Goal: Answer question/provide support

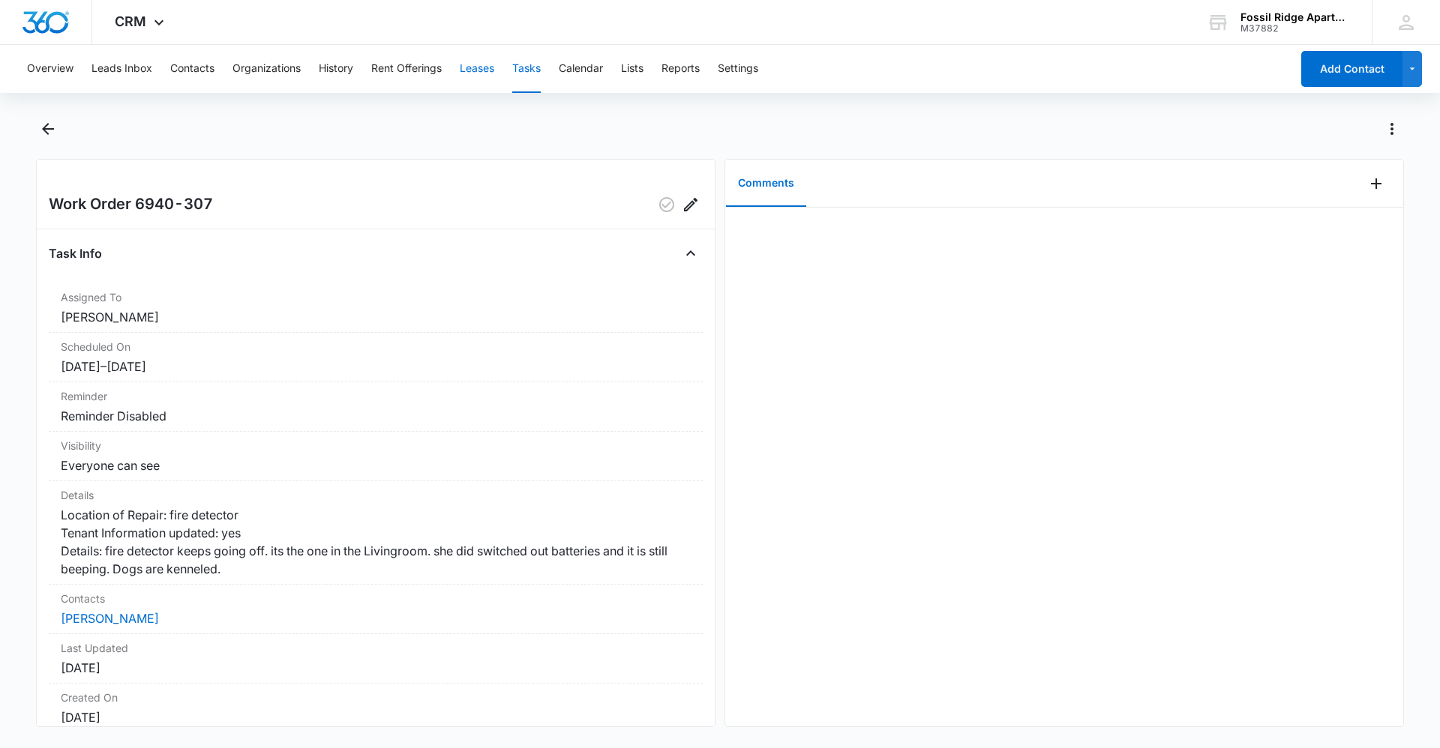
click at [476, 67] on button "Leases" at bounding box center [477, 69] width 34 height 48
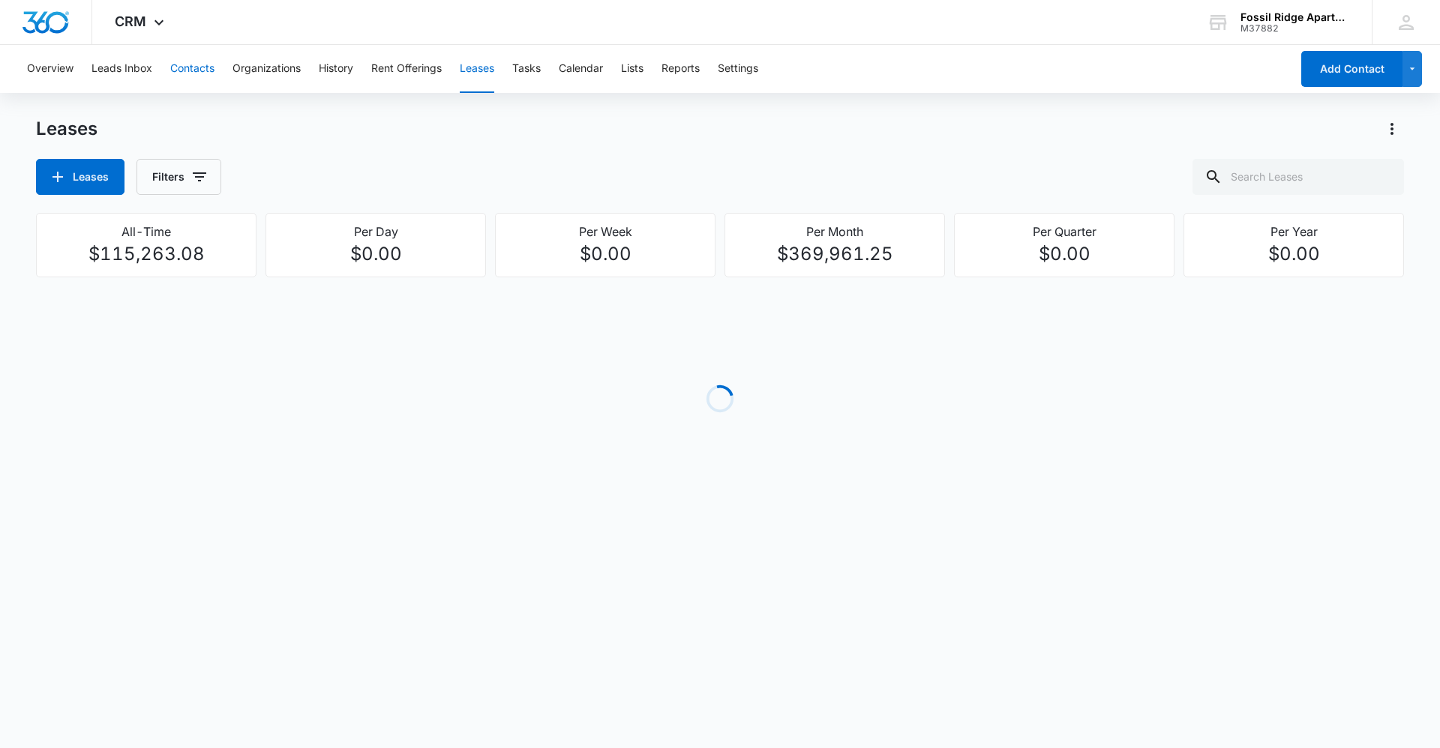
click at [187, 66] on button "Contacts" at bounding box center [192, 69] width 44 height 48
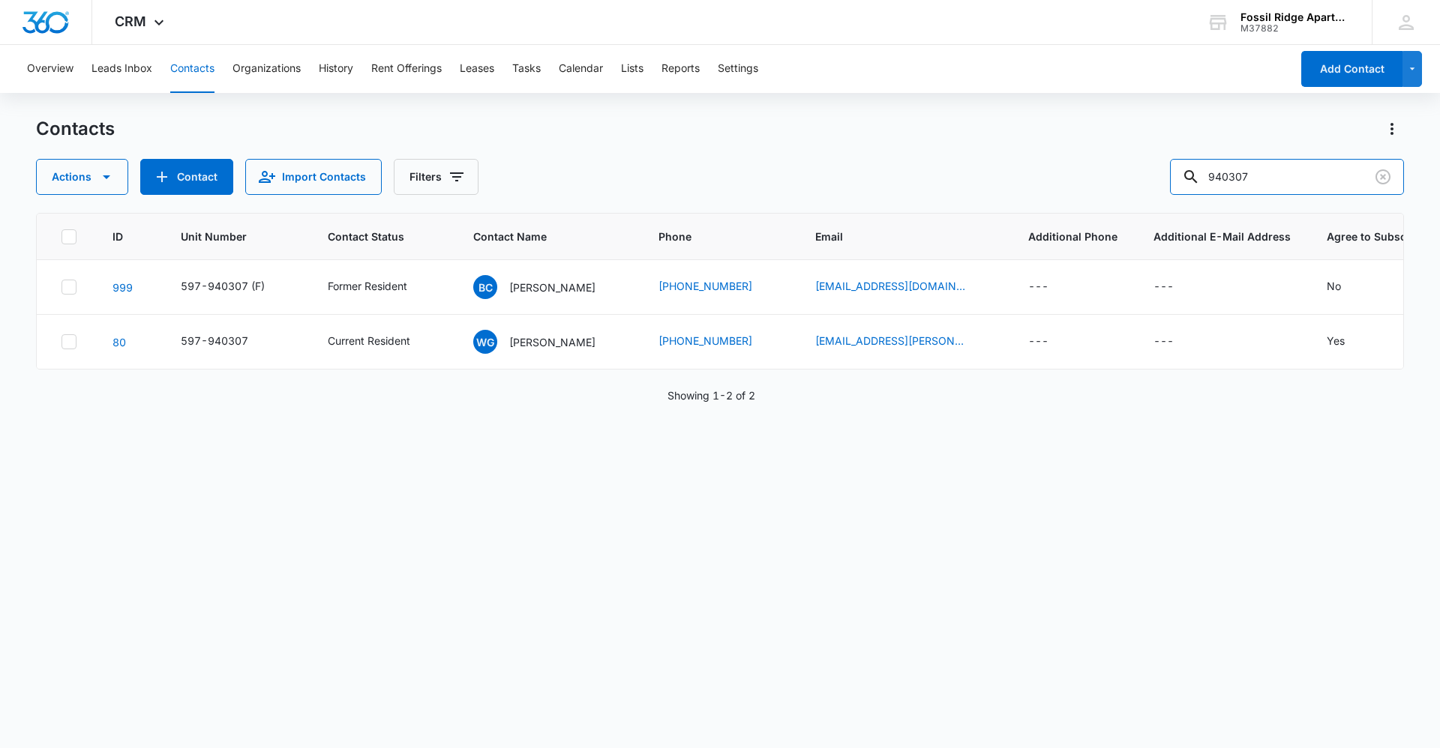
drag, startPoint x: 1300, startPoint y: 174, endPoint x: 967, endPoint y: 203, distance: 334.2
click at [972, 203] on div "Contacts Actions Contact Import Contacts Filters 940307 ID Unit Number Contact …" at bounding box center [720, 432] width 1368 height 630
type input "963205"
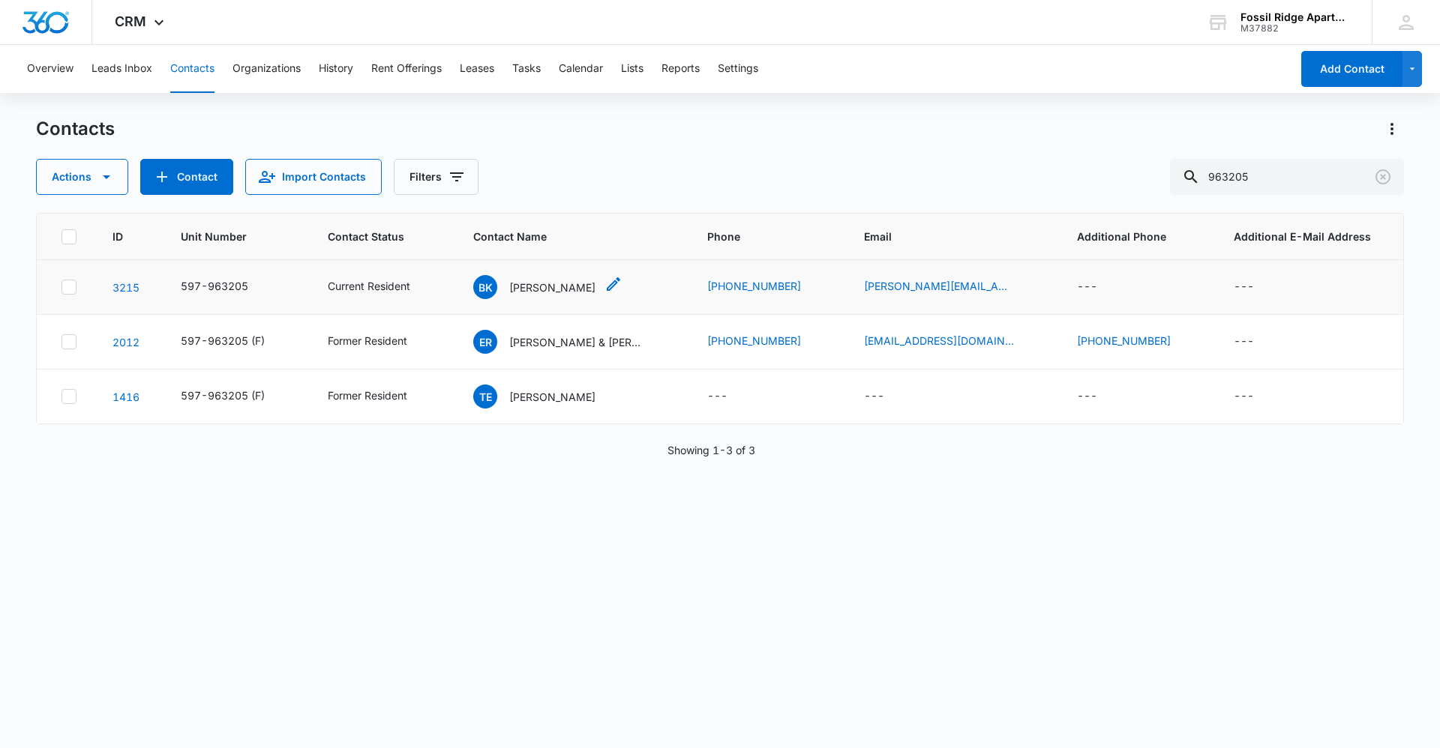
click at [532, 287] on p "[PERSON_NAME]" at bounding box center [552, 288] width 86 height 16
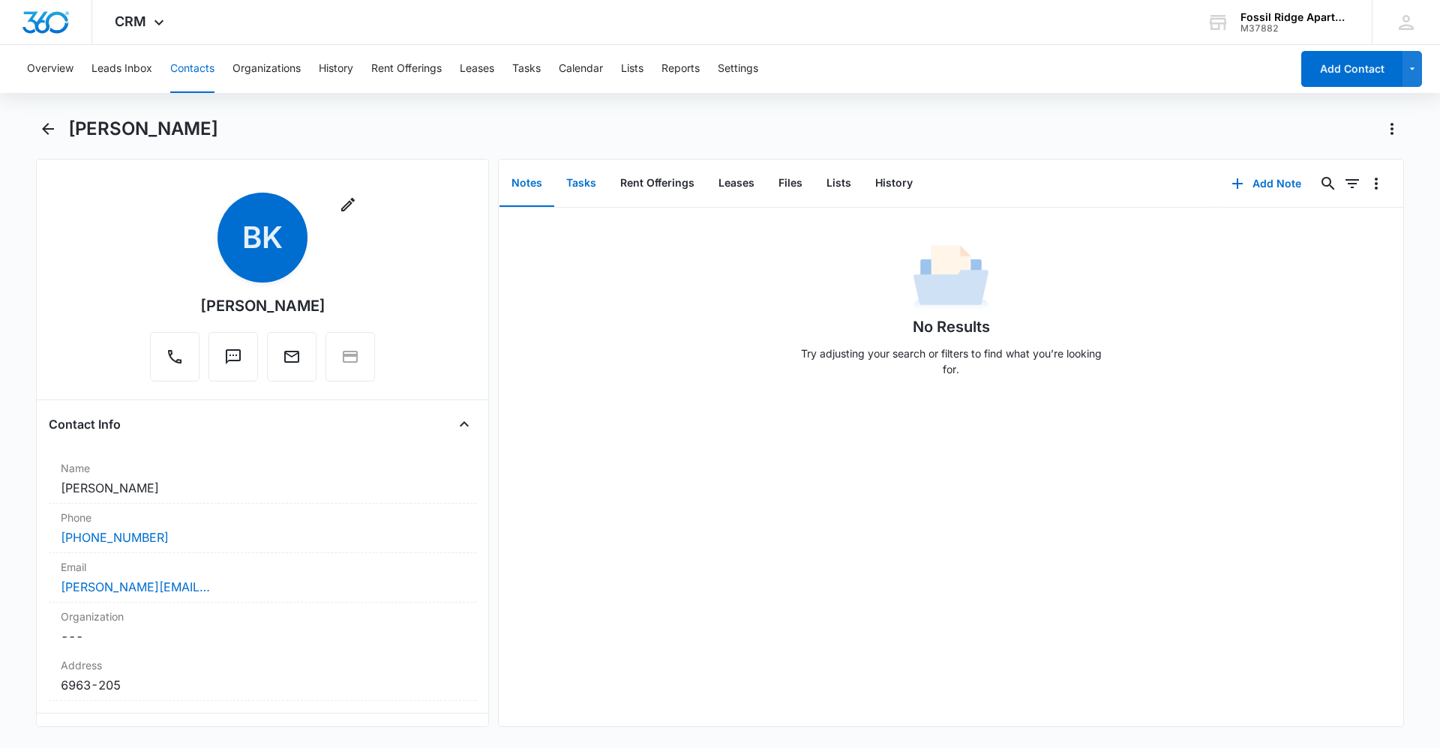
click at [578, 184] on button "Tasks" at bounding box center [581, 183] width 54 height 46
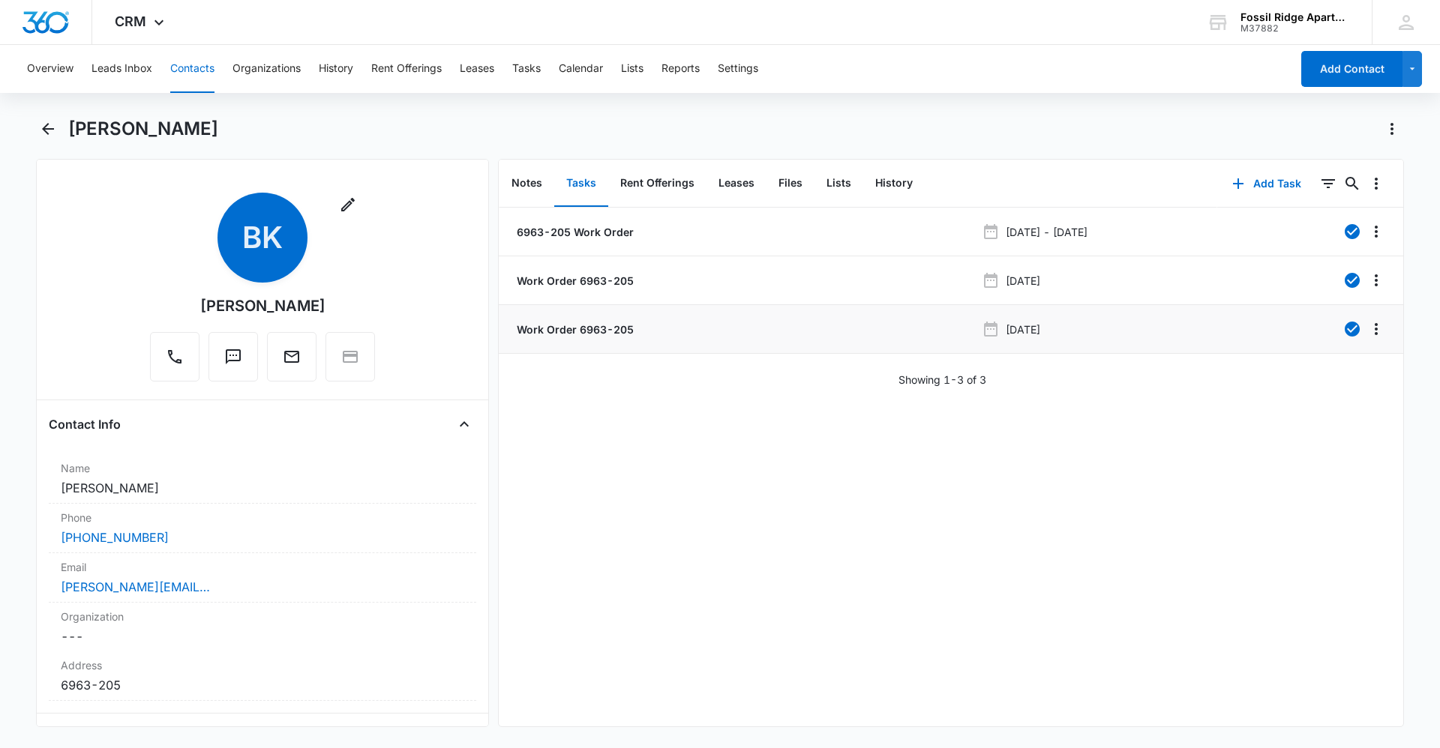
click at [565, 334] on p "Work Order 6963-205" at bounding box center [574, 330] width 120 height 16
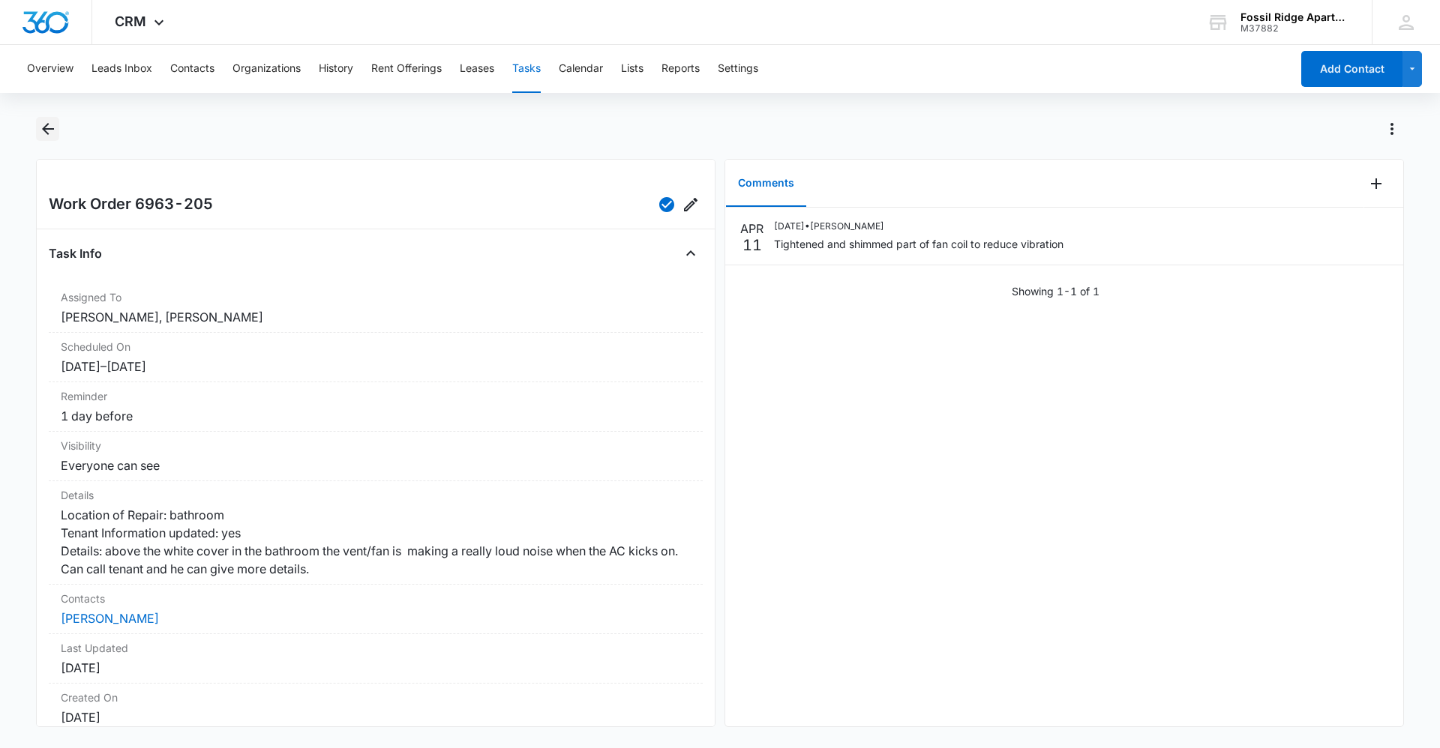
click at [43, 124] on icon "Back" at bounding box center [48, 129] width 18 height 18
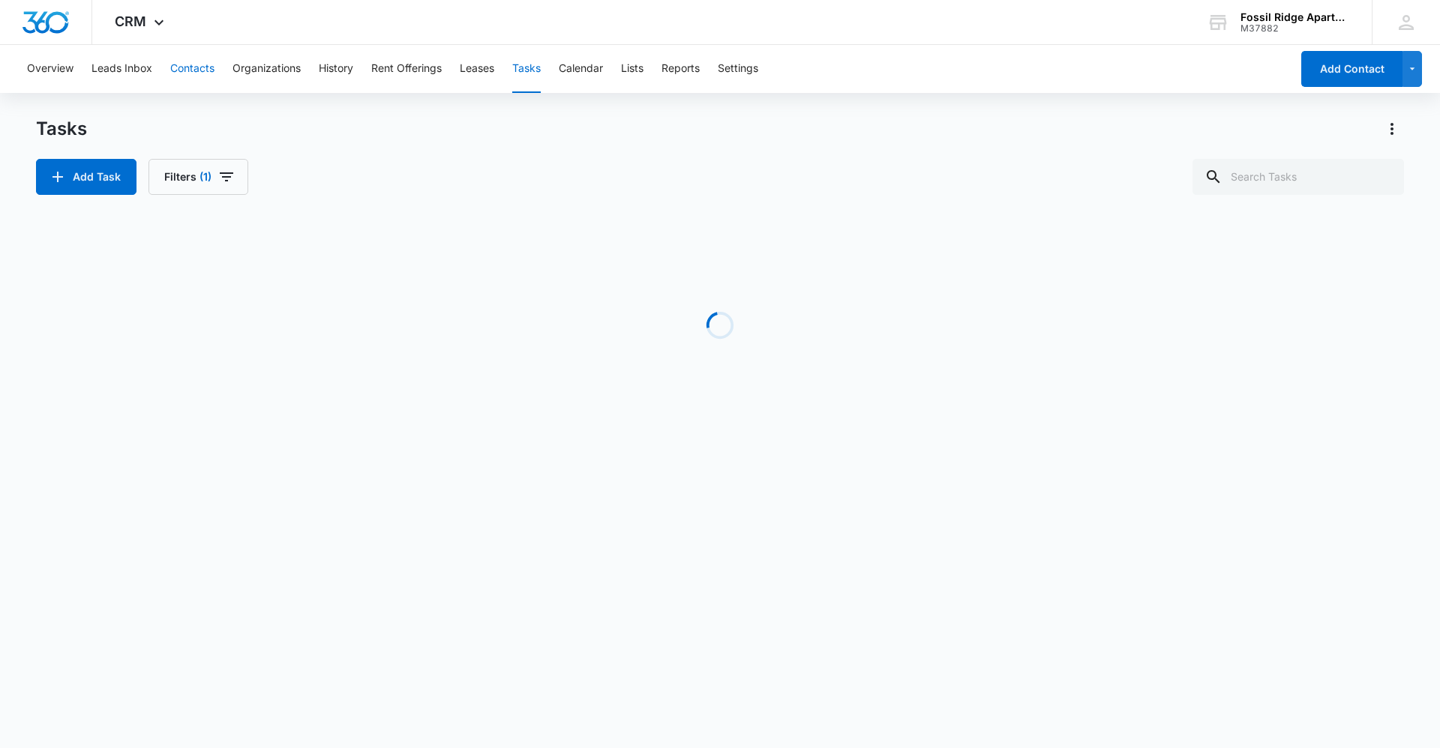
click at [190, 68] on button "Contacts" at bounding box center [192, 69] width 44 height 48
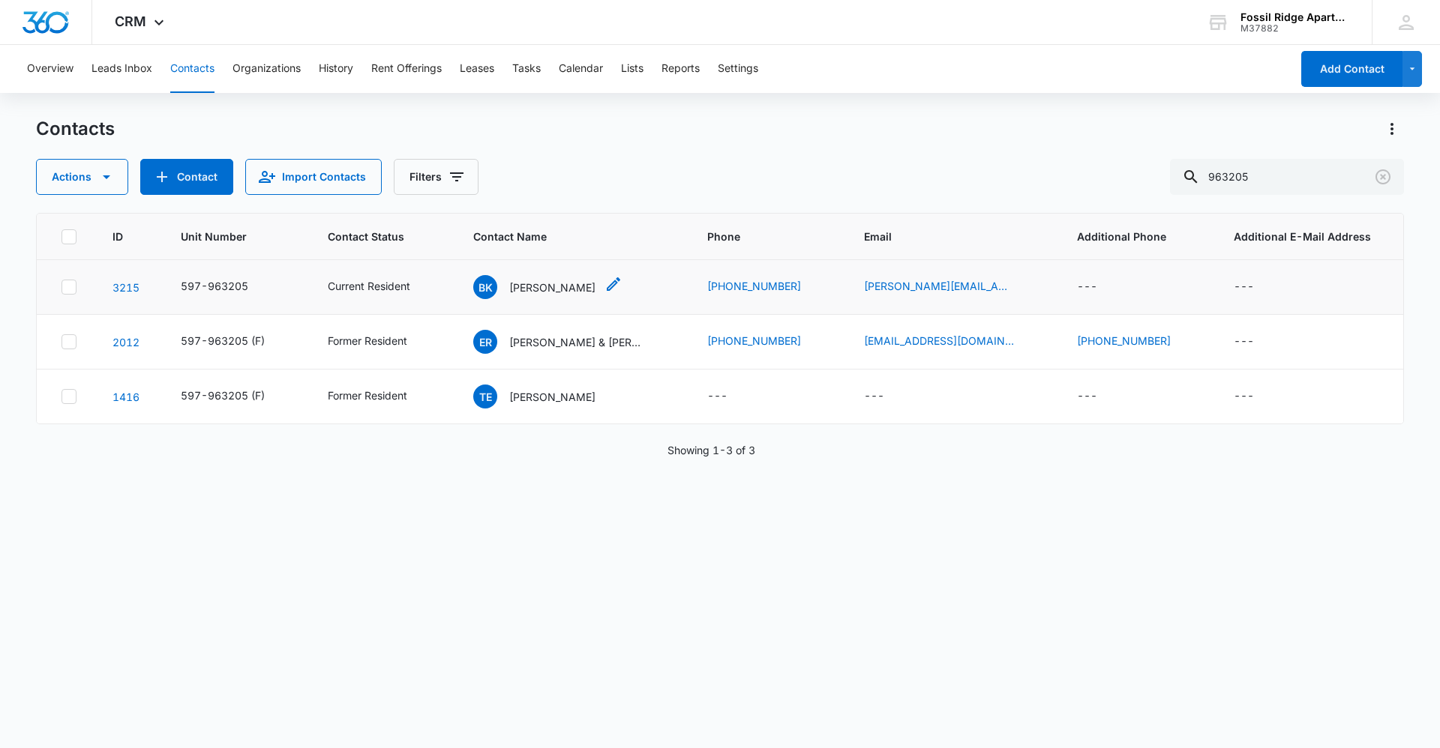
click at [586, 292] on p "[PERSON_NAME]" at bounding box center [552, 288] width 86 height 16
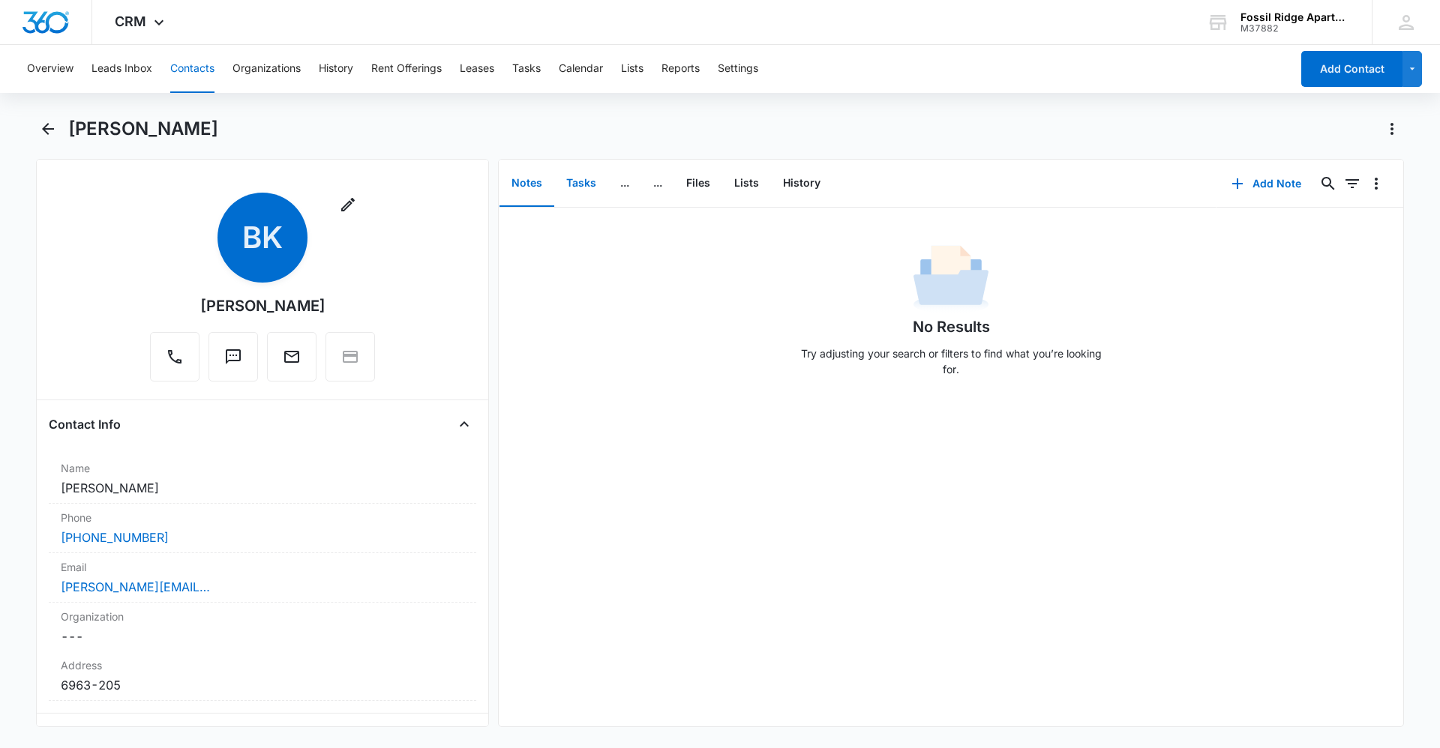
click at [580, 179] on button "Tasks" at bounding box center [581, 183] width 54 height 46
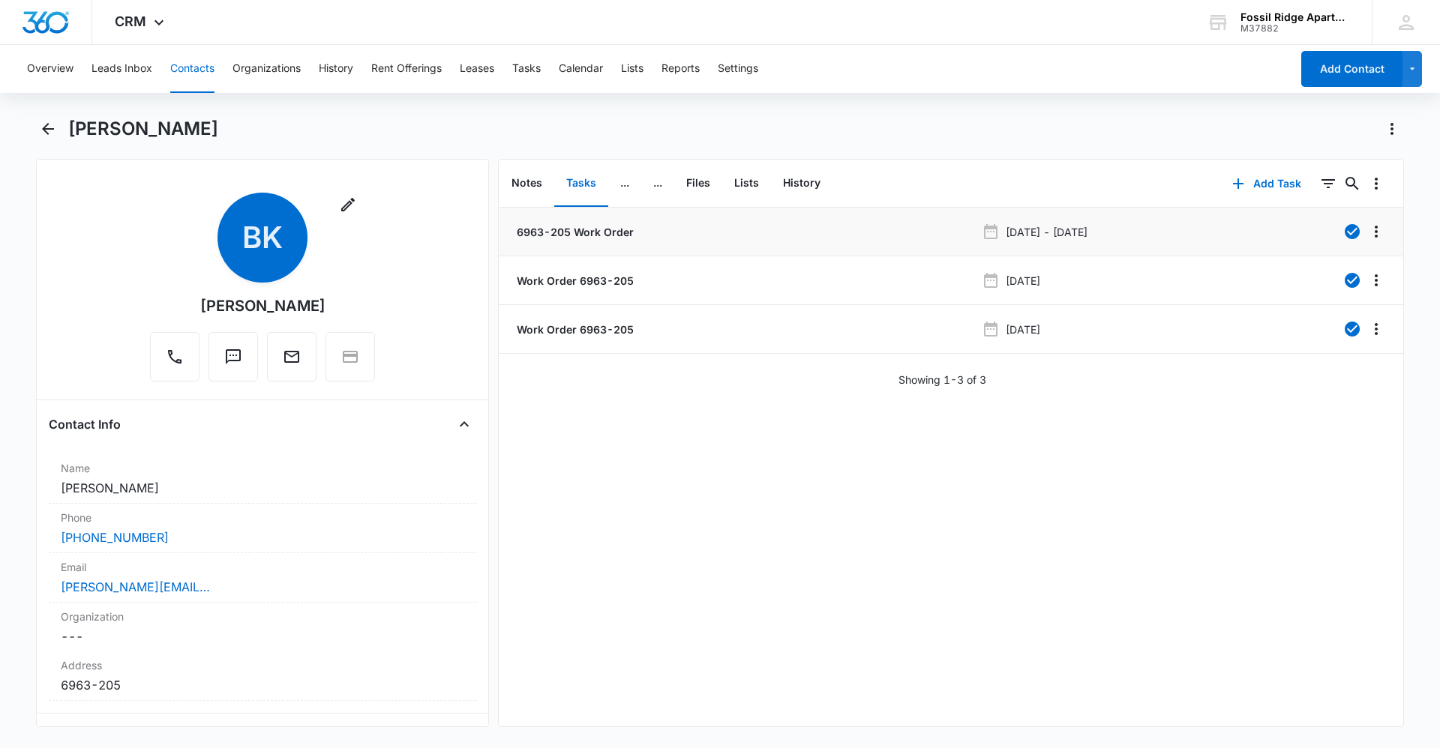
click at [589, 232] on p "6963-205 Work Order" at bounding box center [574, 232] width 120 height 16
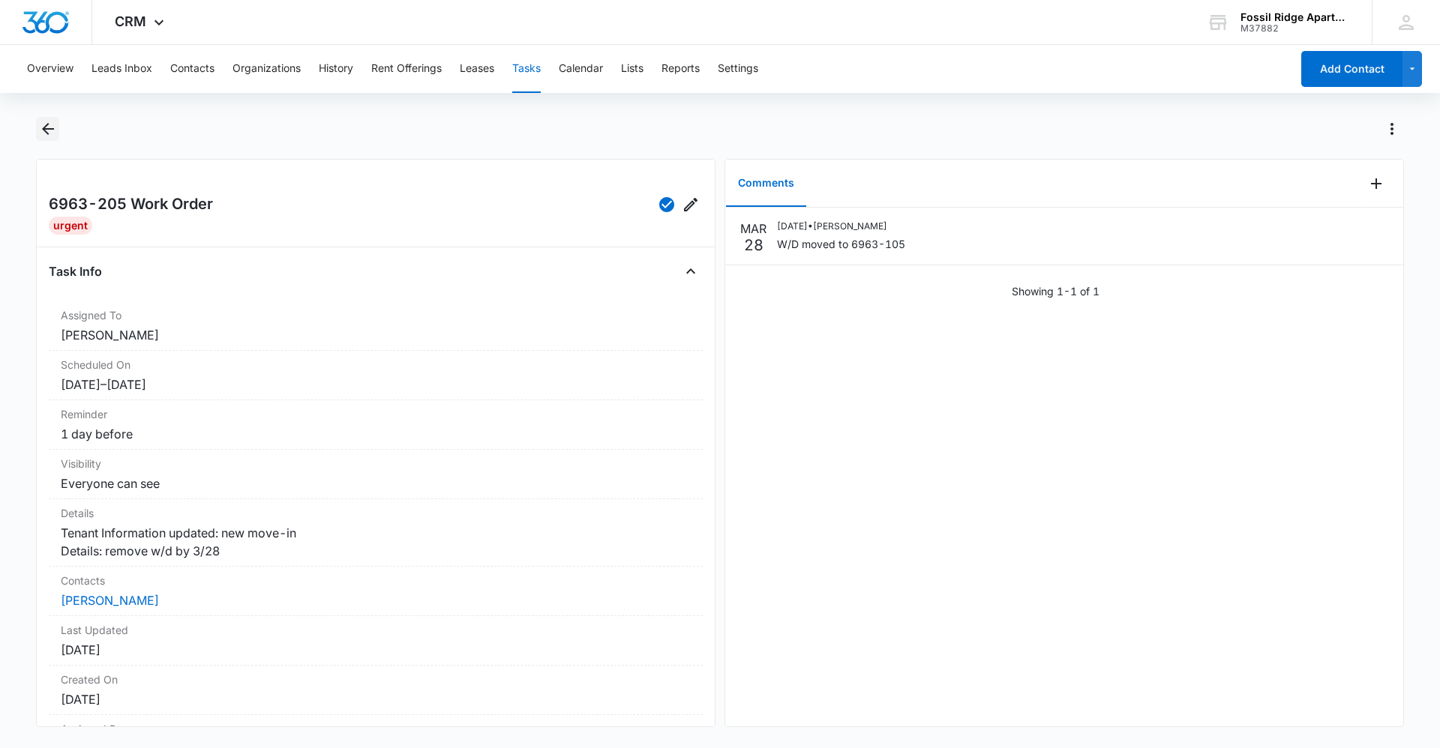
click at [47, 130] on icon "Back" at bounding box center [48, 129] width 12 height 12
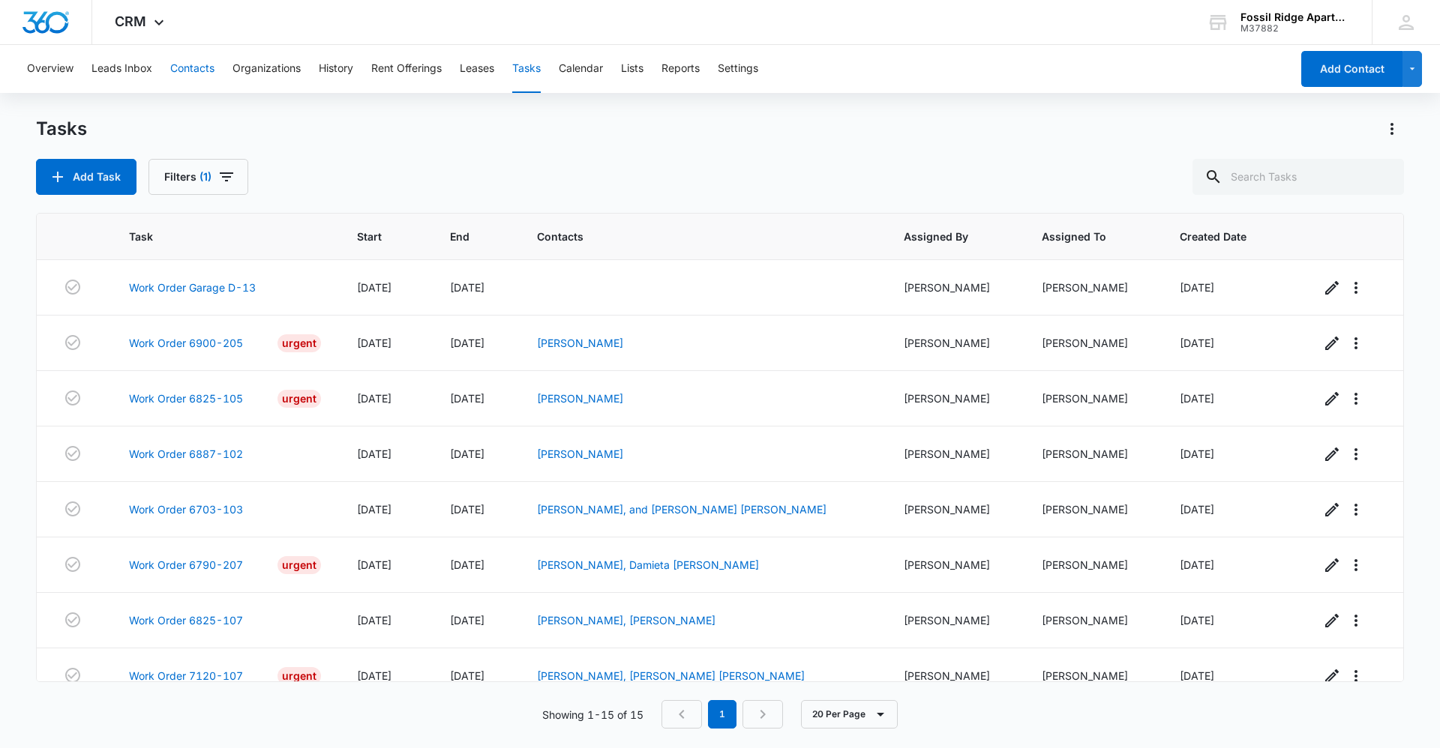
click at [178, 69] on button "Contacts" at bounding box center [192, 69] width 44 height 48
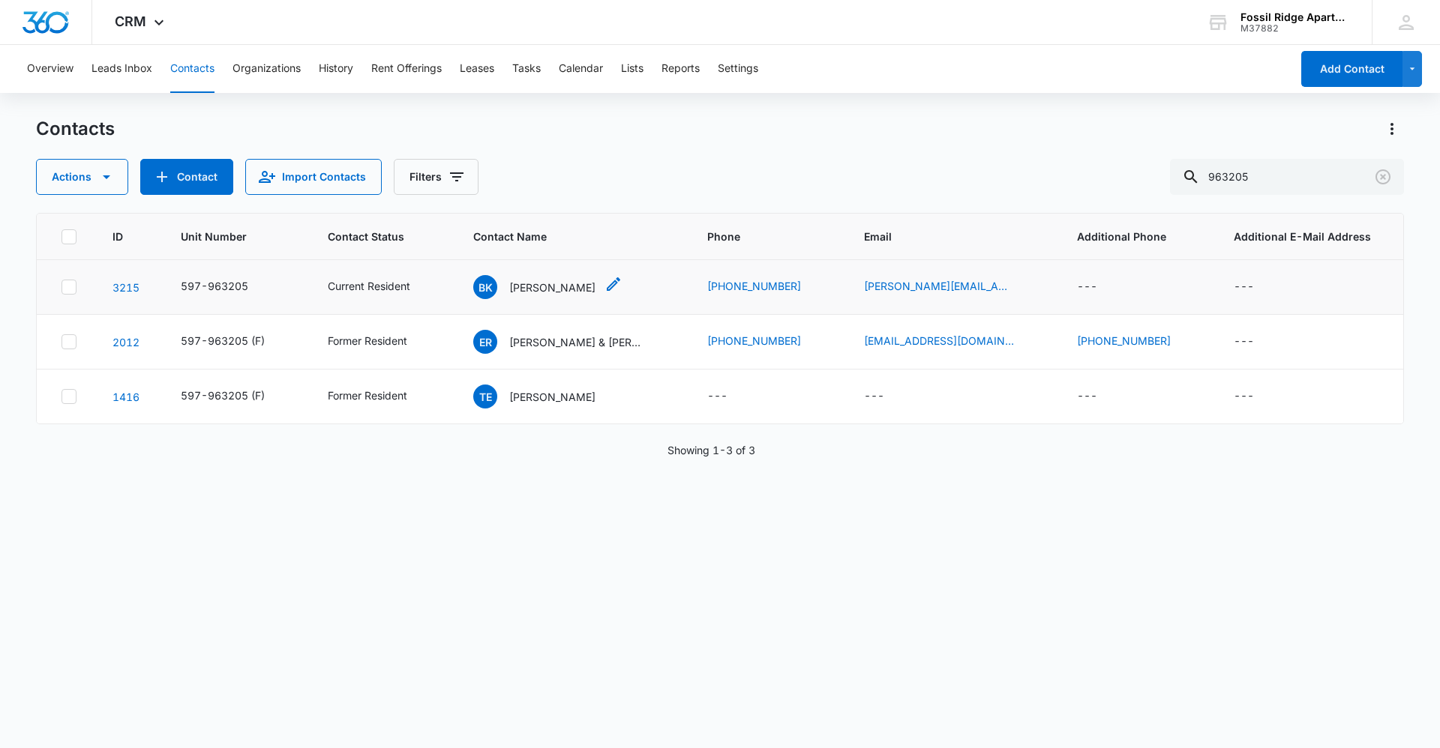
click at [577, 277] on div "BK [PERSON_NAME]" at bounding box center [534, 287] width 122 height 24
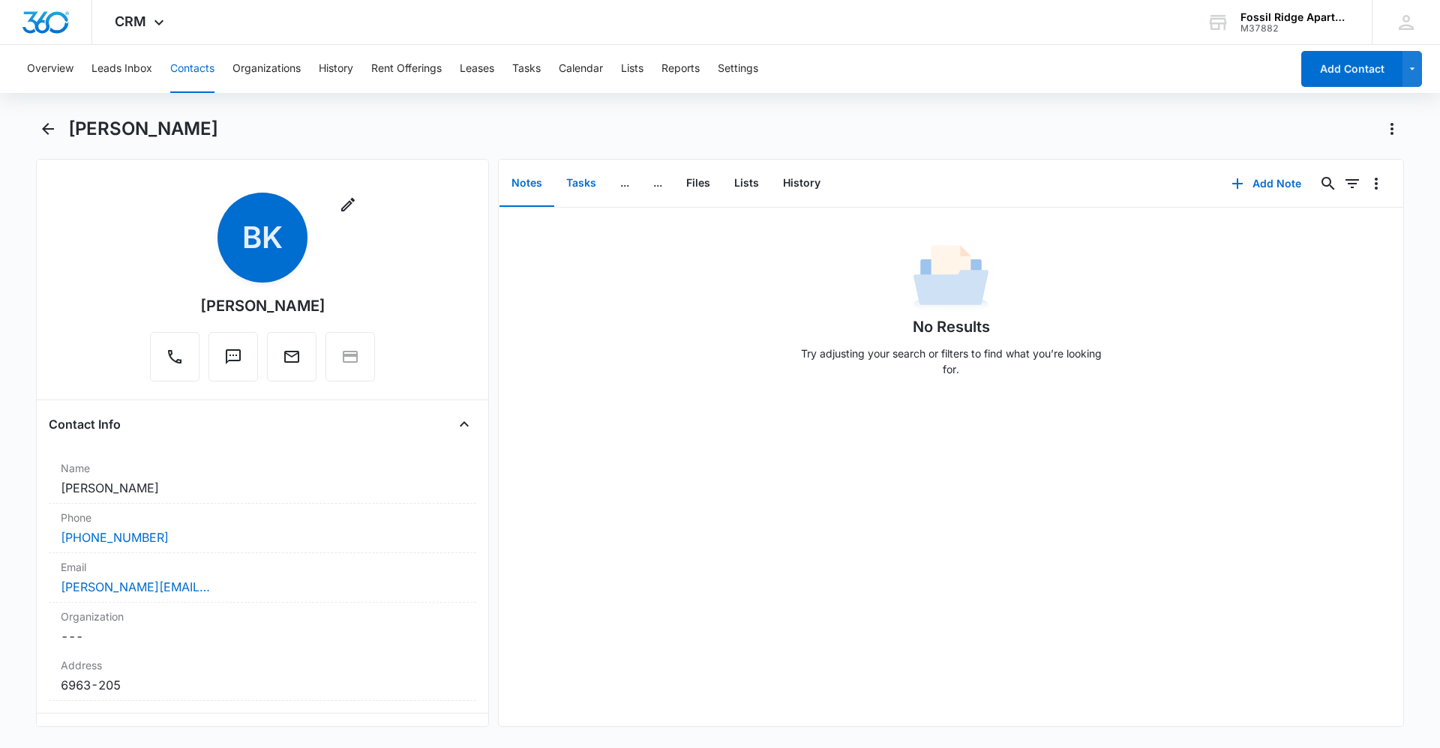
click at [582, 185] on button "Tasks" at bounding box center [581, 183] width 54 height 46
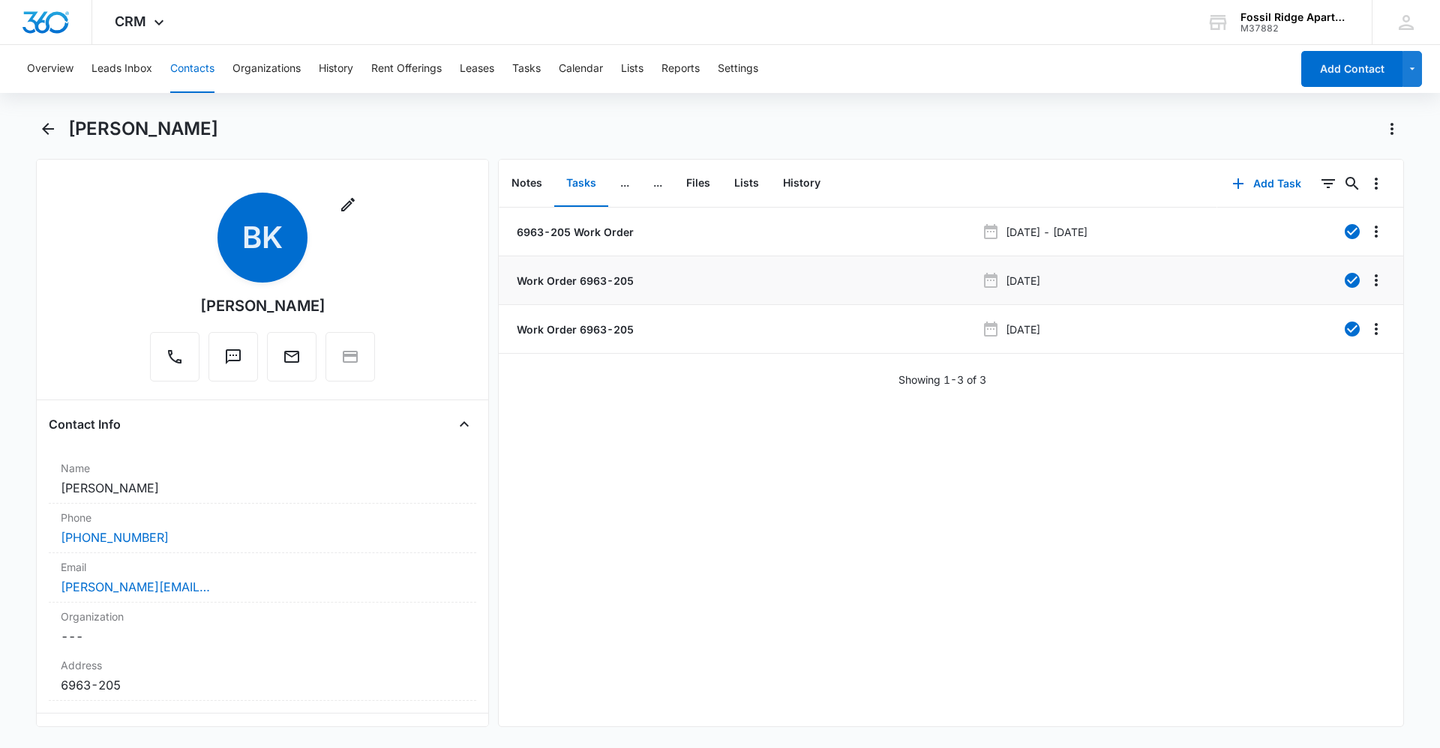
click at [595, 286] on p "Work Order 6963-205" at bounding box center [574, 281] width 120 height 16
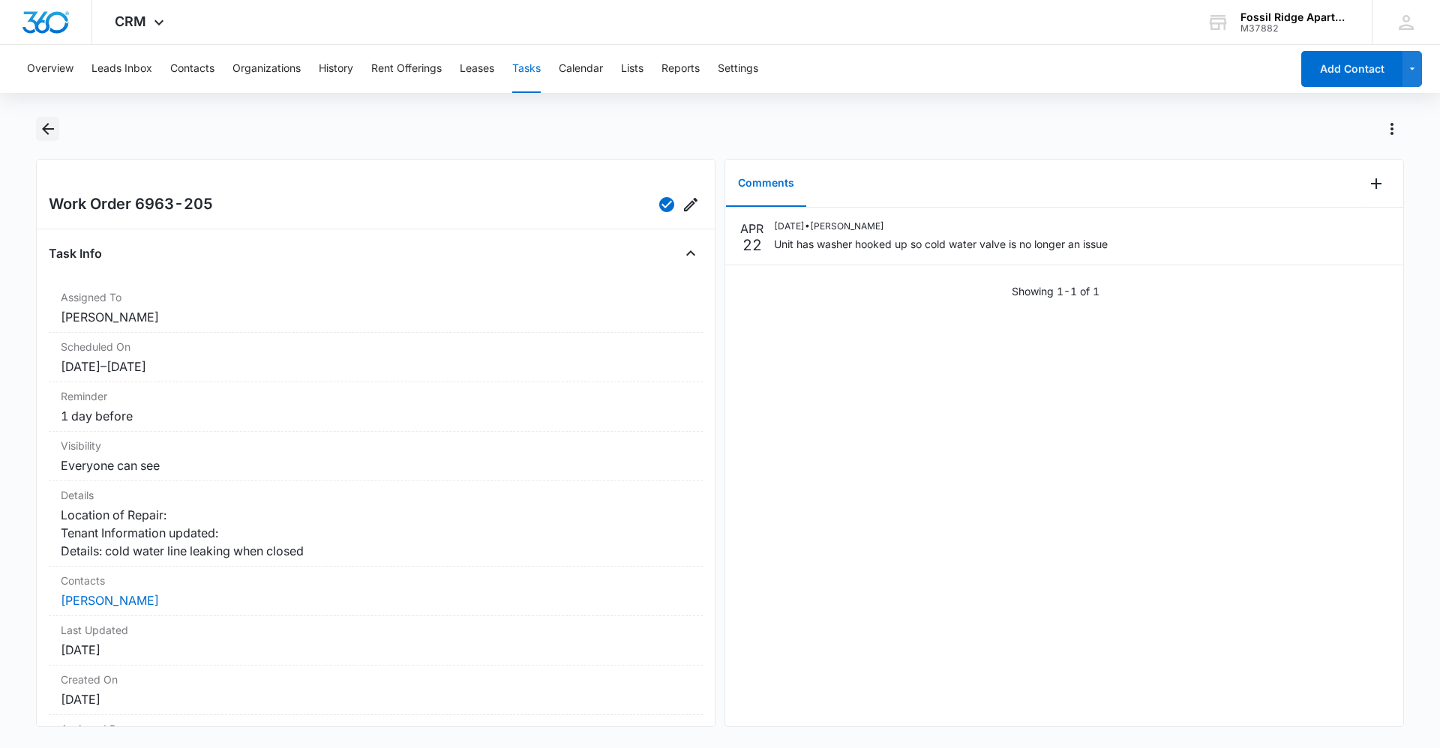
click at [47, 130] on icon "Back" at bounding box center [48, 129] width 12 height 12
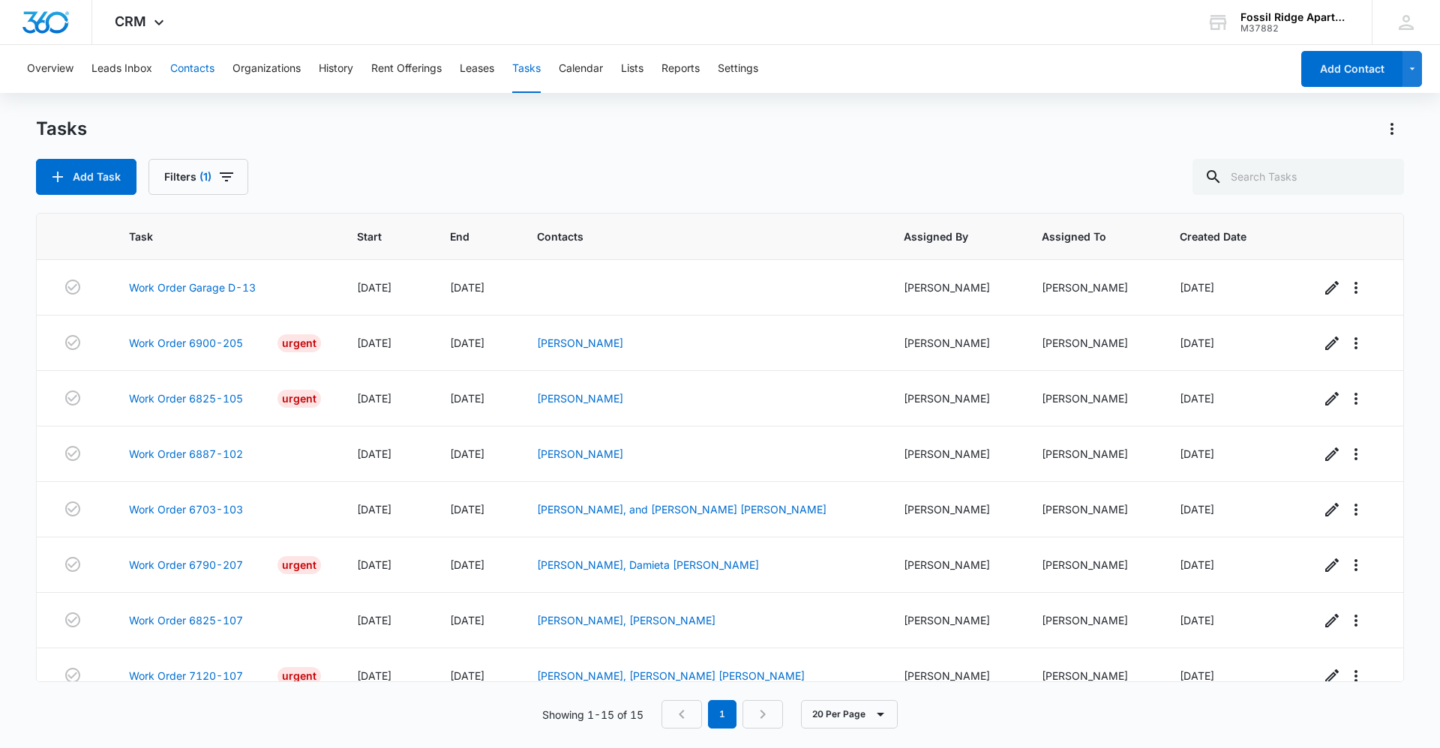
click at [208, 61] on button "Contacts" at bounding box center [192, 69] width 44 height 48
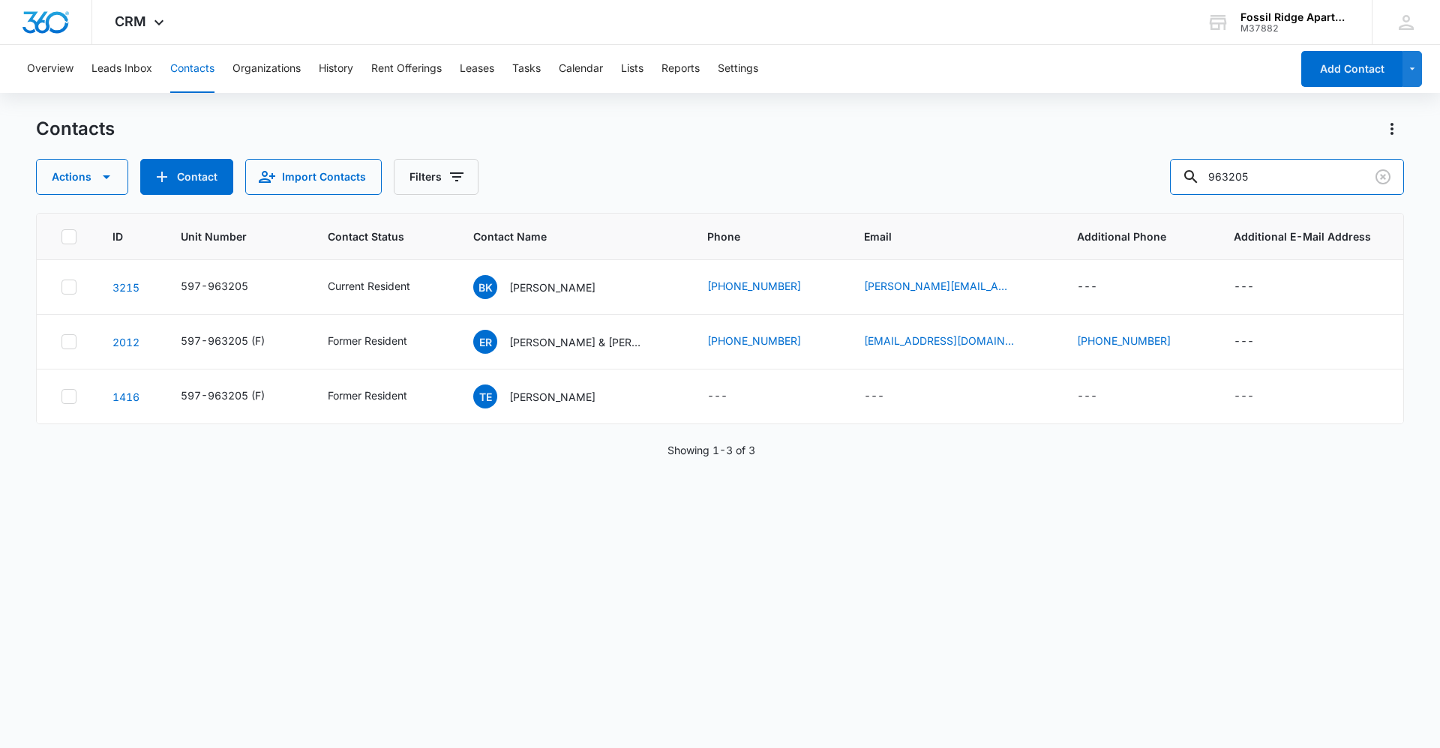
drag, startPoint x: 1239, startPoint y: 175, endPoint x: 849, endPoint y: 148, distance: 390.9
click at [849, 148] on div "Contacts Actions Contact Import Contacts Filters 963205" at bounding box center [720, 156] width 1368 height 78
type input "940307"
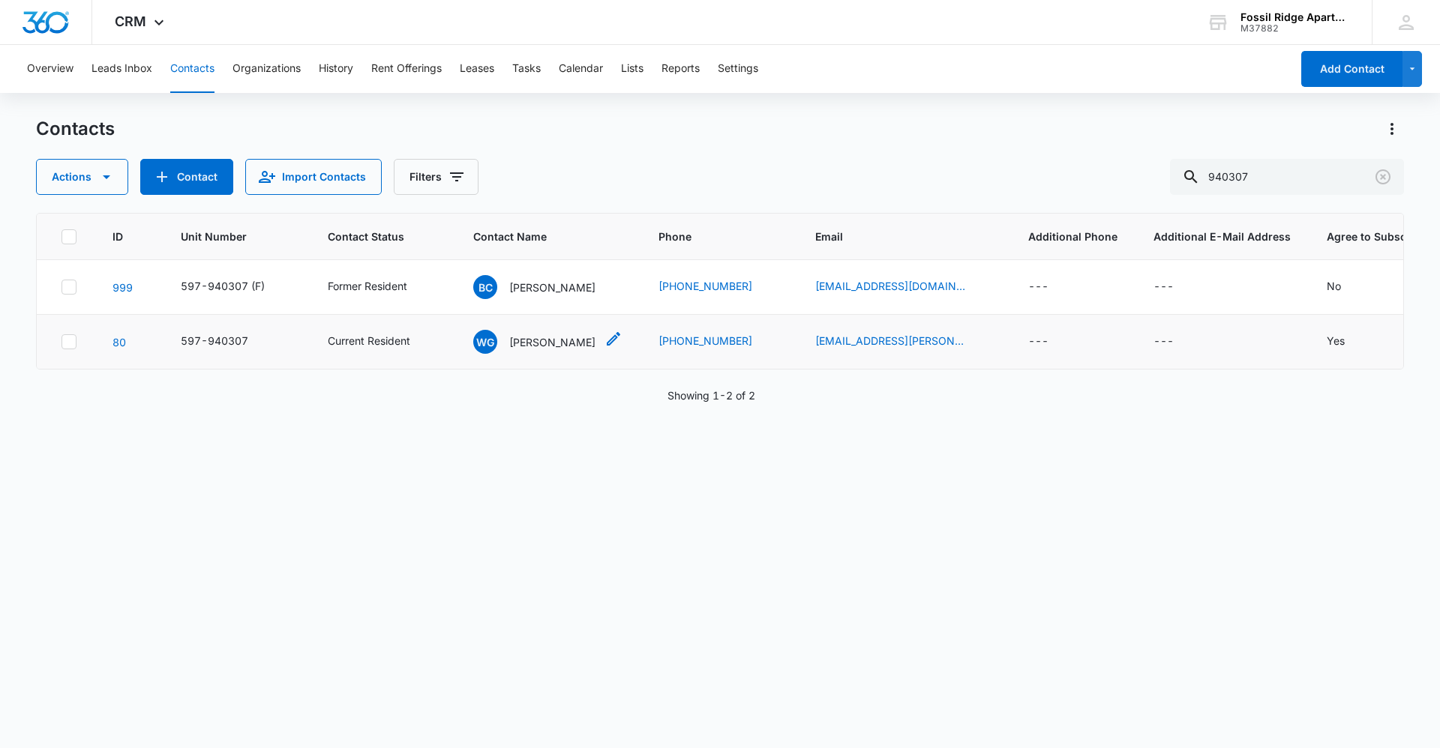
click at [530, 344] on p "[PERSON_NAME]" at bounding box center [552, 342] width 86 height 16
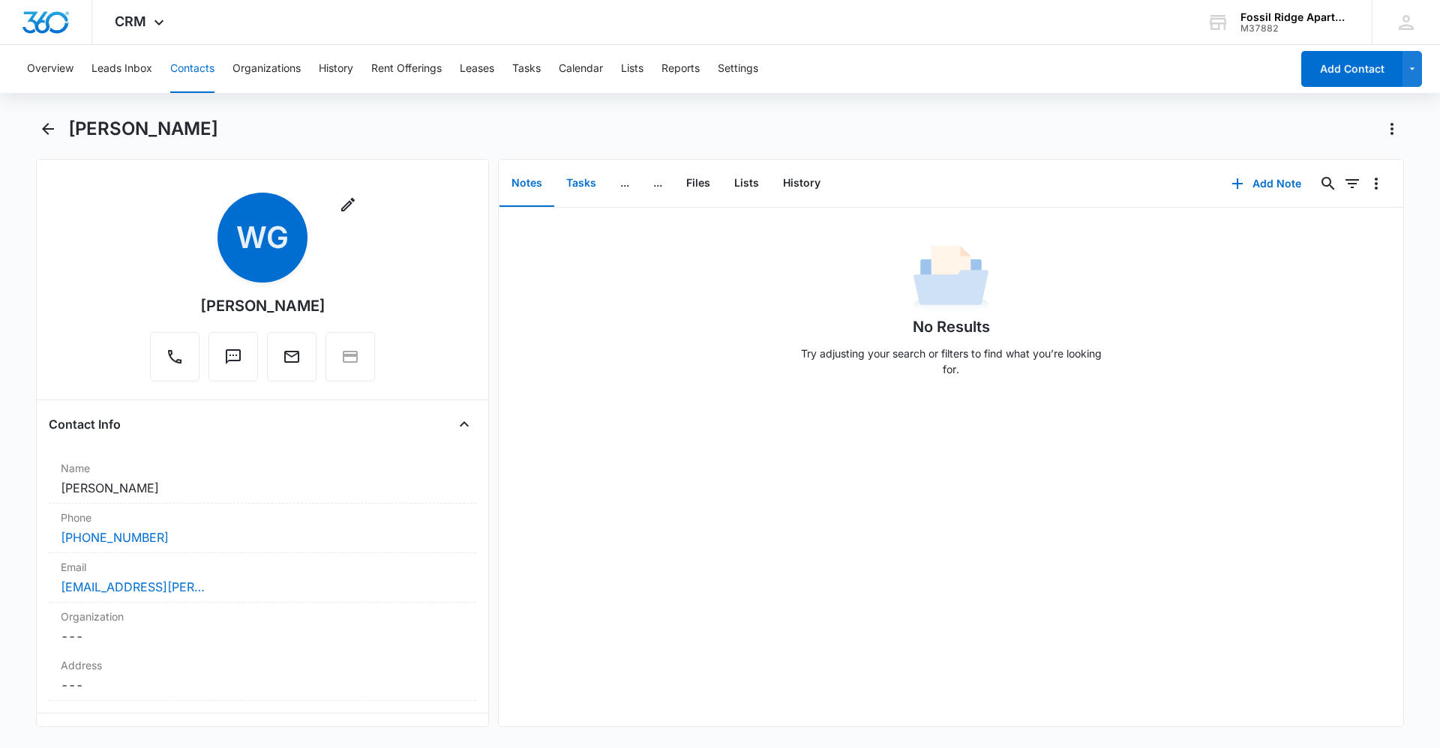
click at [571, 184] on button "Tasks" at bounding box center [581, 183] width 54 height 46
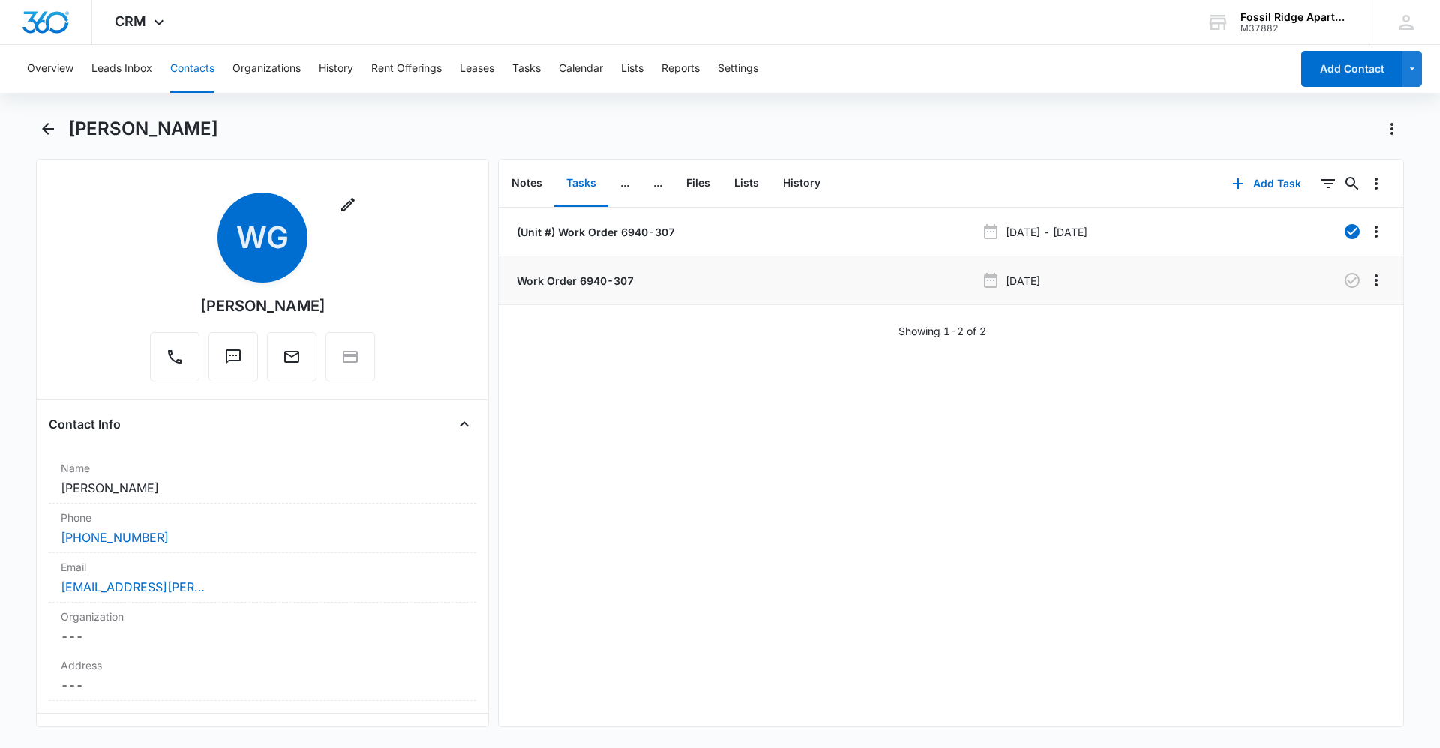
click at [625, 286] on p "Work Order 6940-307" at bounding box center [574, 281] width 120 height 16
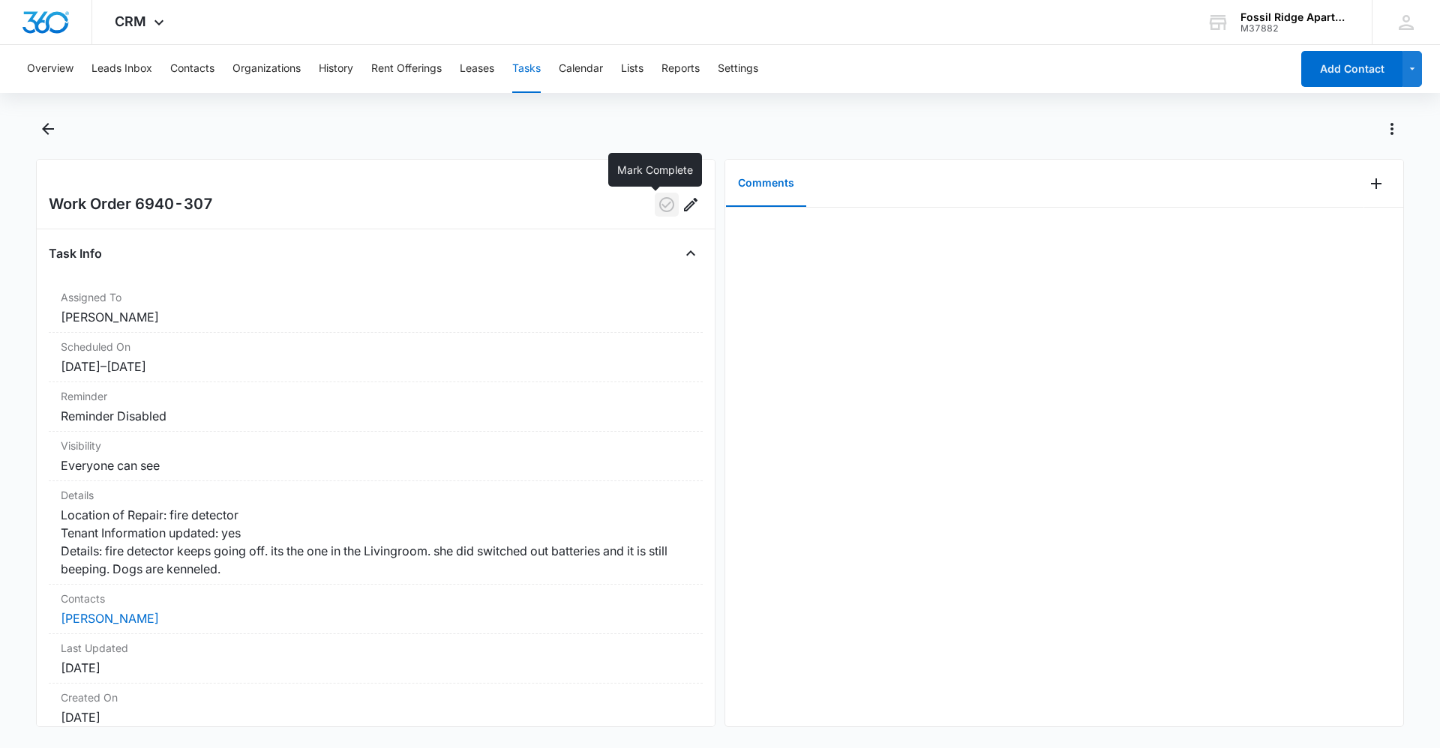
click at [658, 203] on icon "button" at bounding box center [667, 205] width 18 height 18
click at [1367, 175] on icon "Add Comment" at bounding box center [1376, 184] width 18 height 18
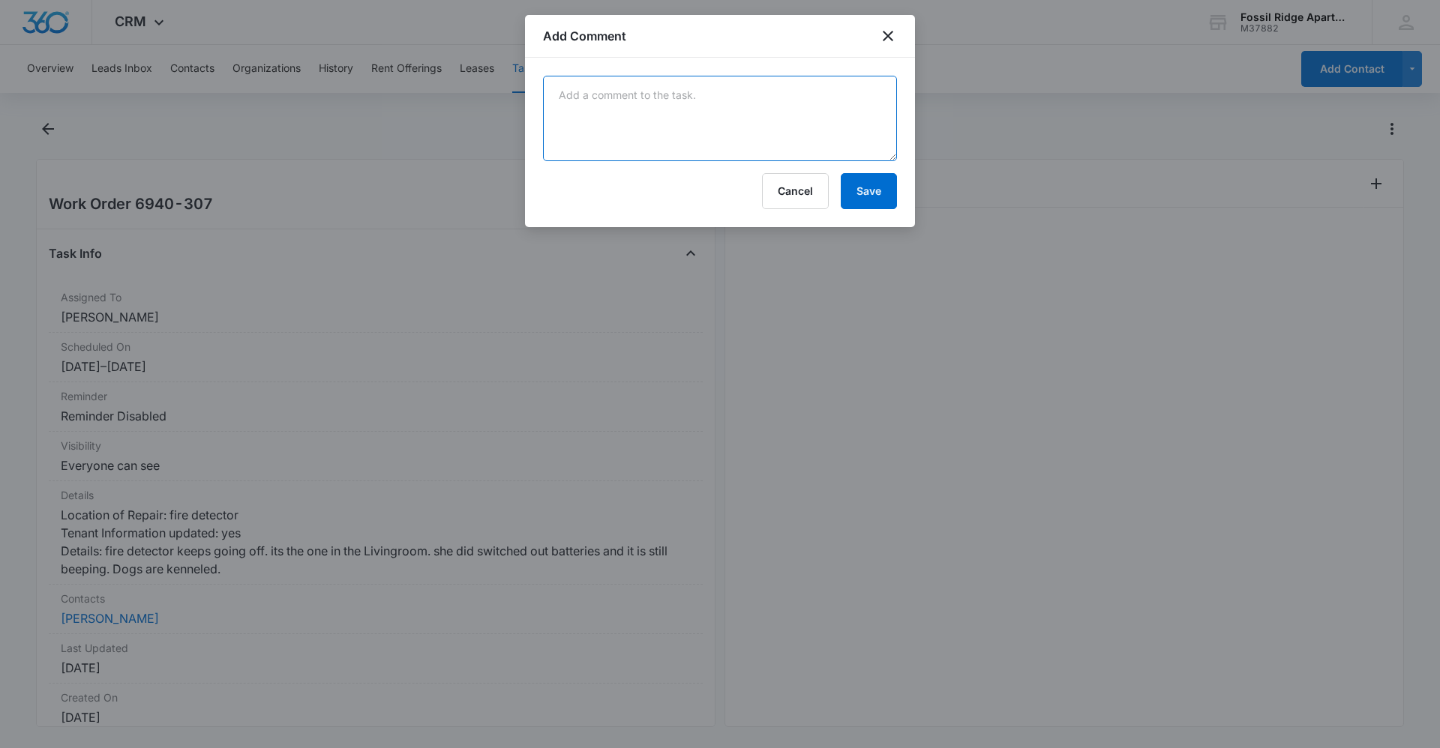
click at [768, 117] on textarea at bounding box center [720, 118] width 354 height 85
type textarea "[PERSON_NAME] changed out the smoke detector. We were out of them so he had to …"
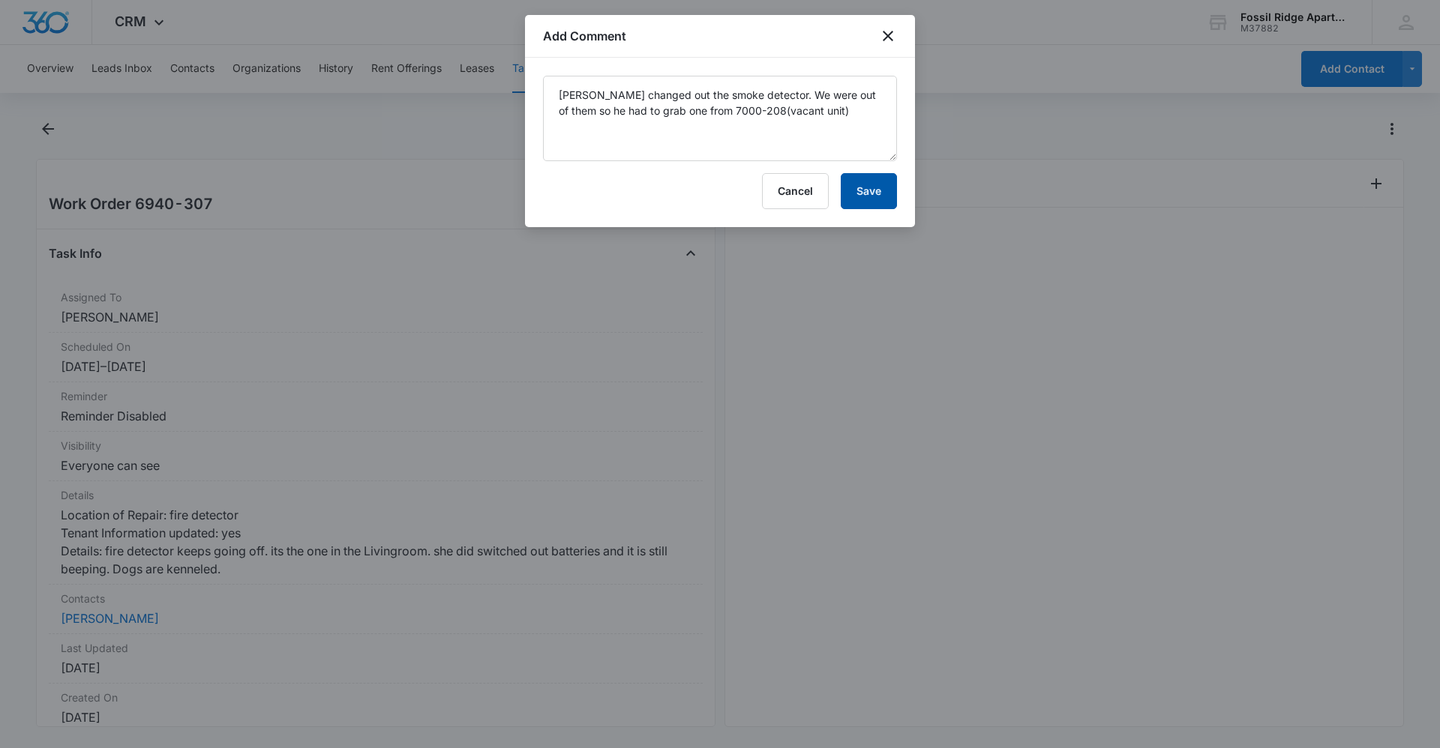
click at [873, 206] on button "Save" at bounding box center [869, 191] width 56 height 36
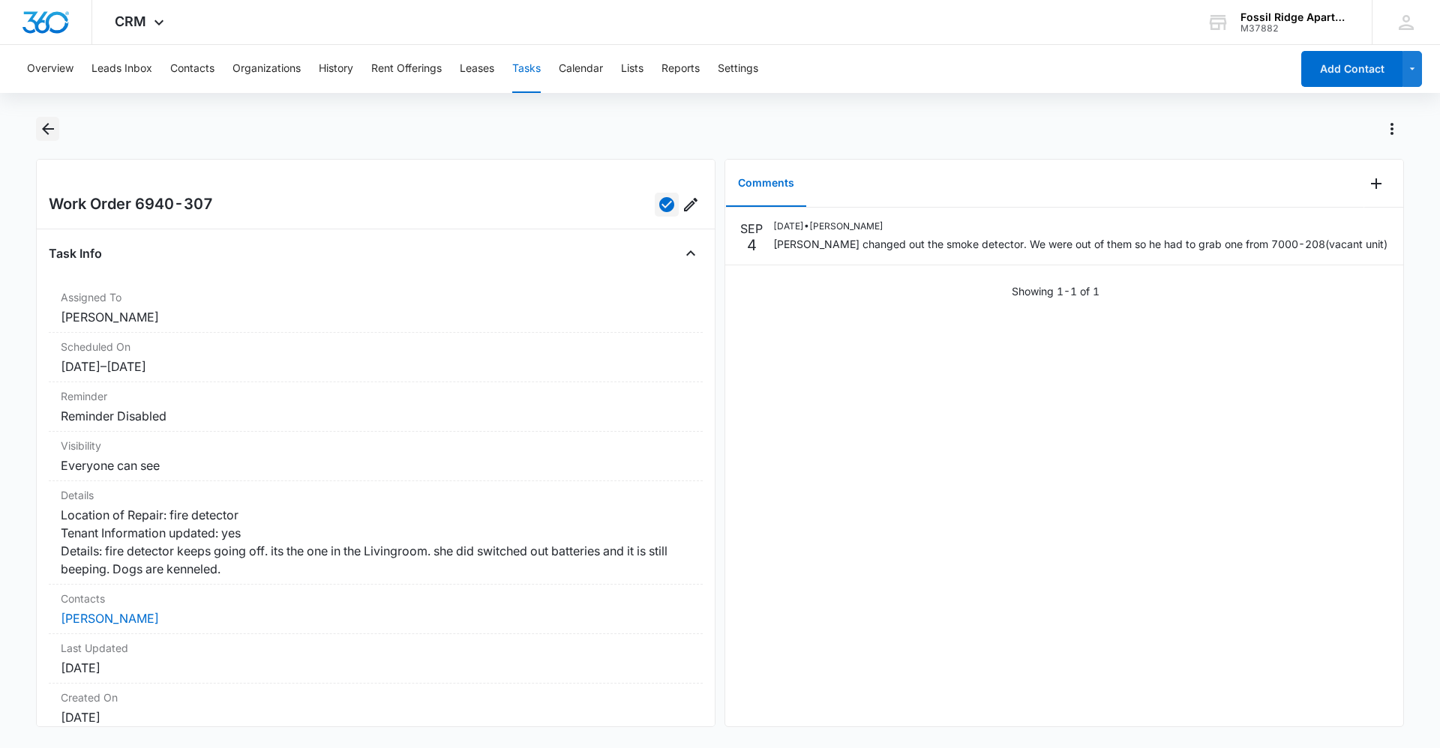
click at [50, 122] on icon "Back" at bounding box center [48, 129] width 18 height 18
